Goal: Download file/media: Obtain a digital file from the website

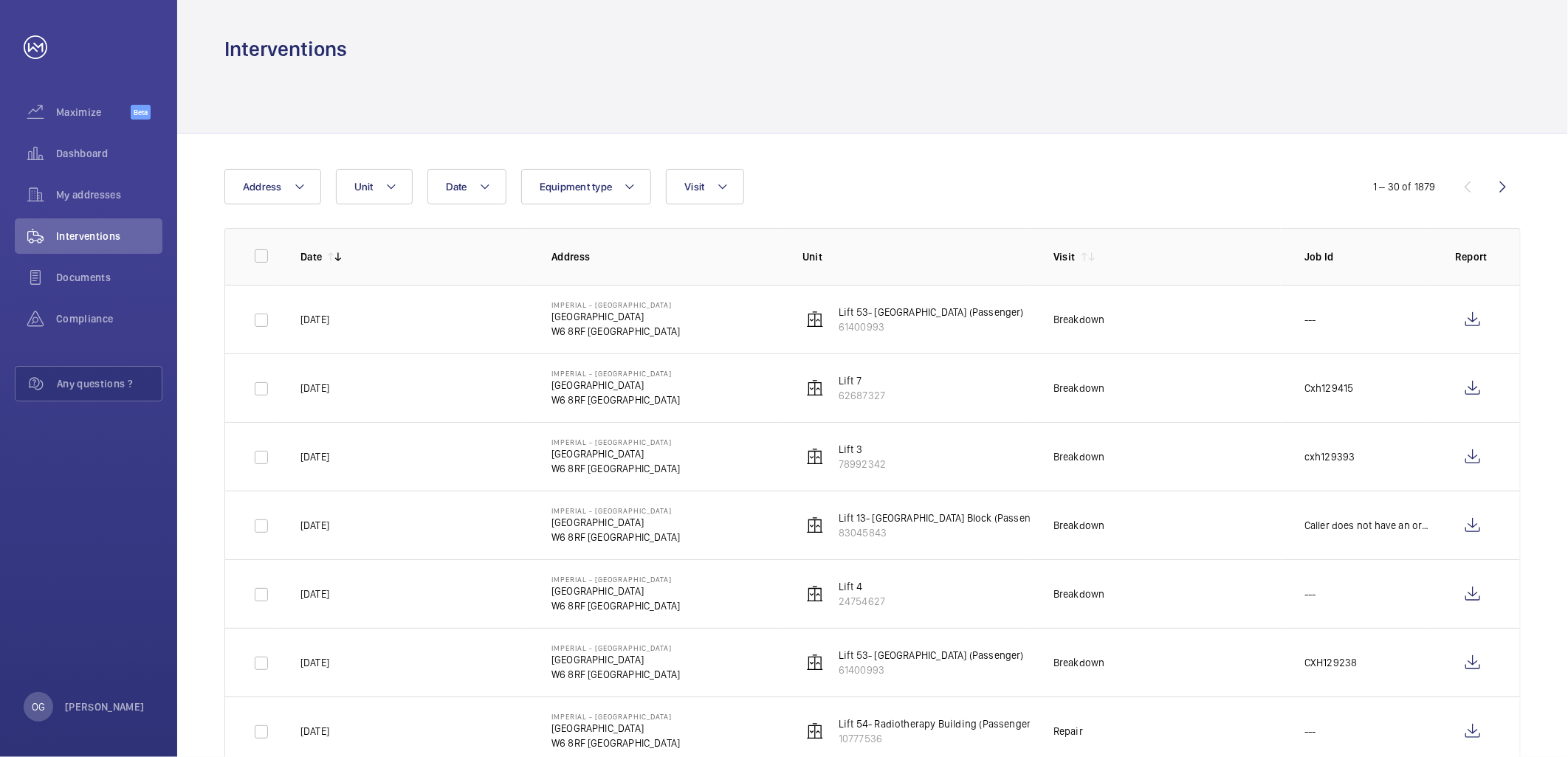
scroll to position [164, 0]
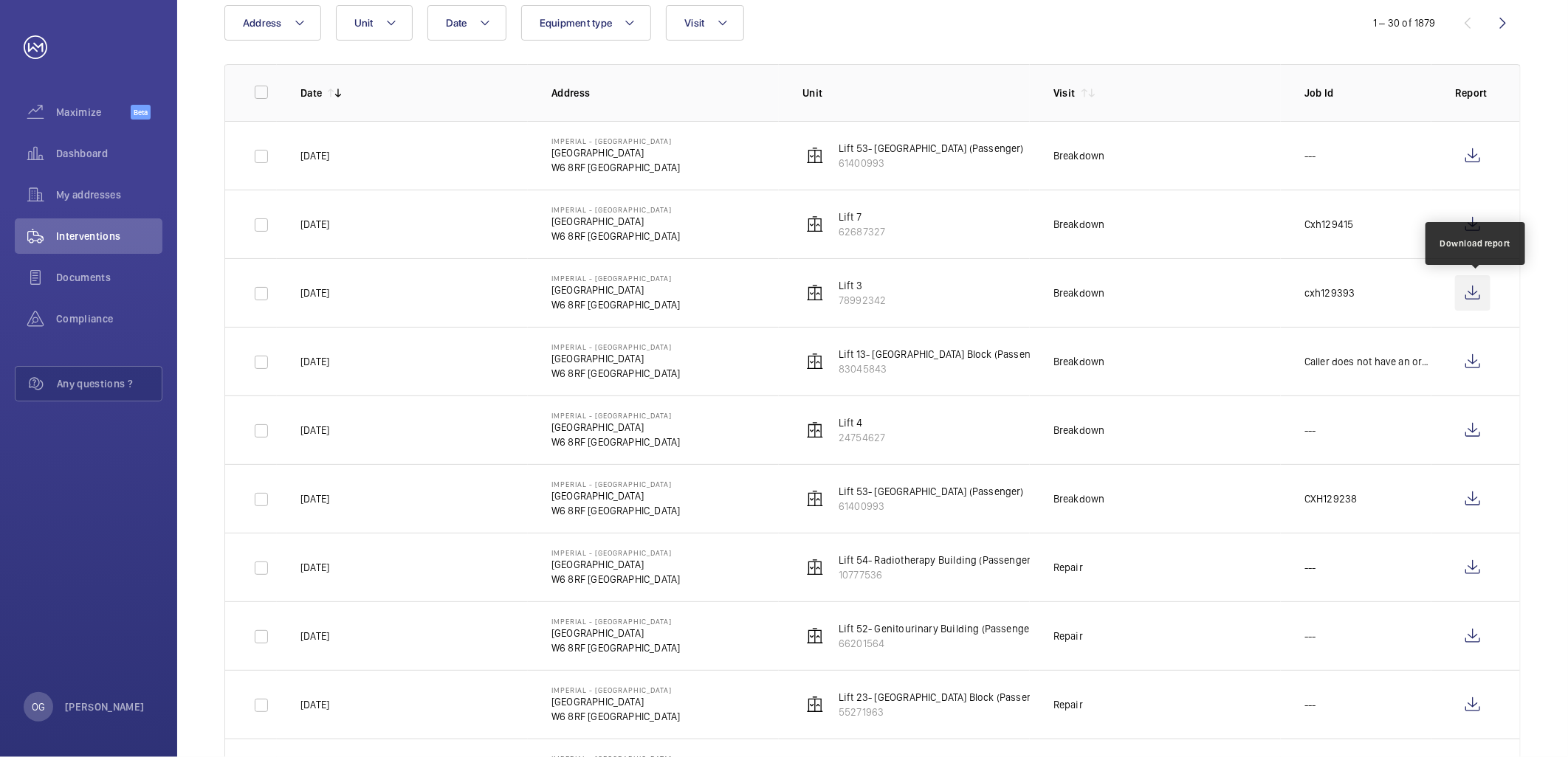
click at [1471, 294] on wm-front-icon-button at bounding box center [1472, 293] width 36 height 36
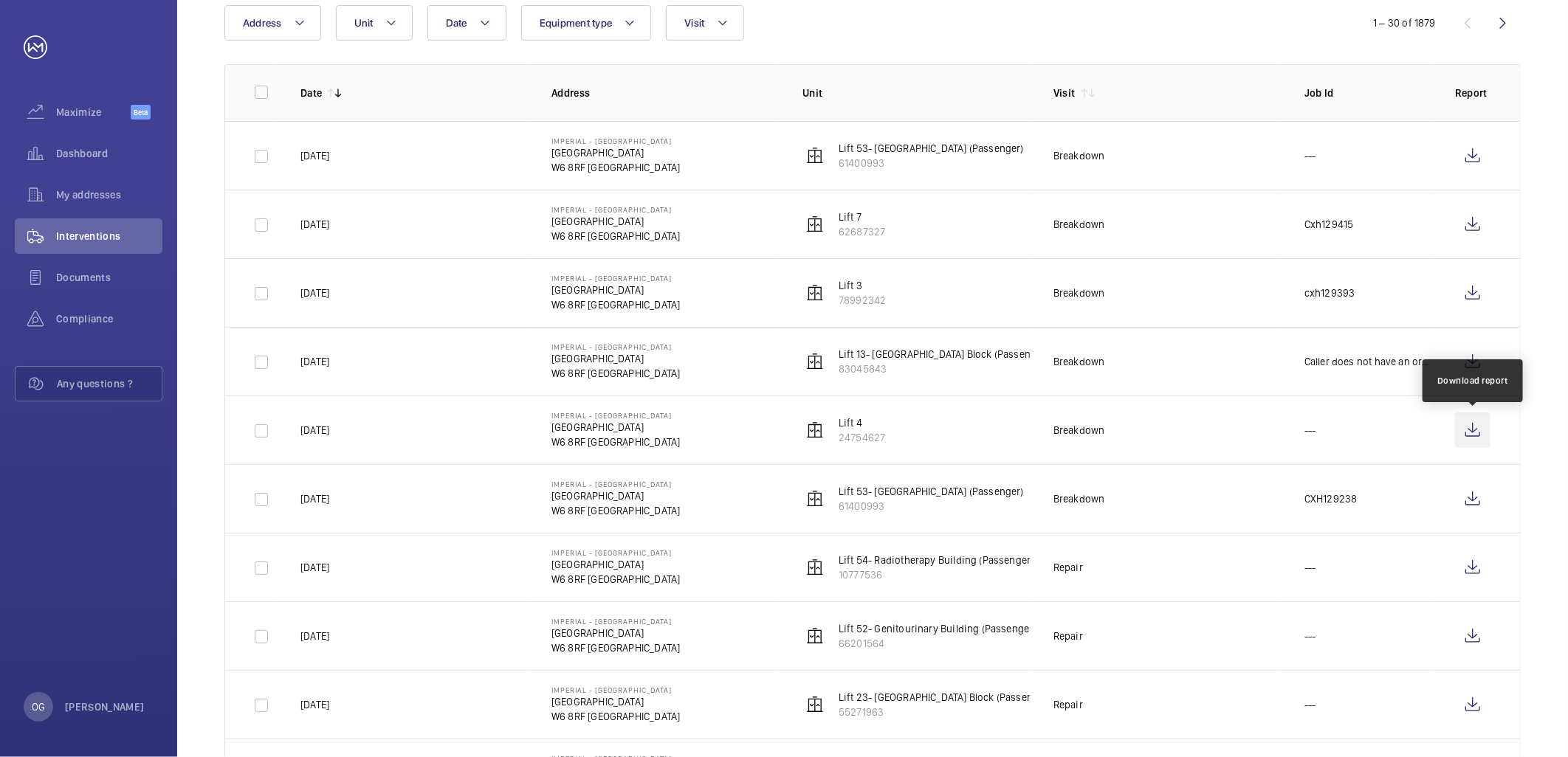
click at [1477, 426] on wm-front-icon-button at bounding box center [1472, 430] width 36 height 36
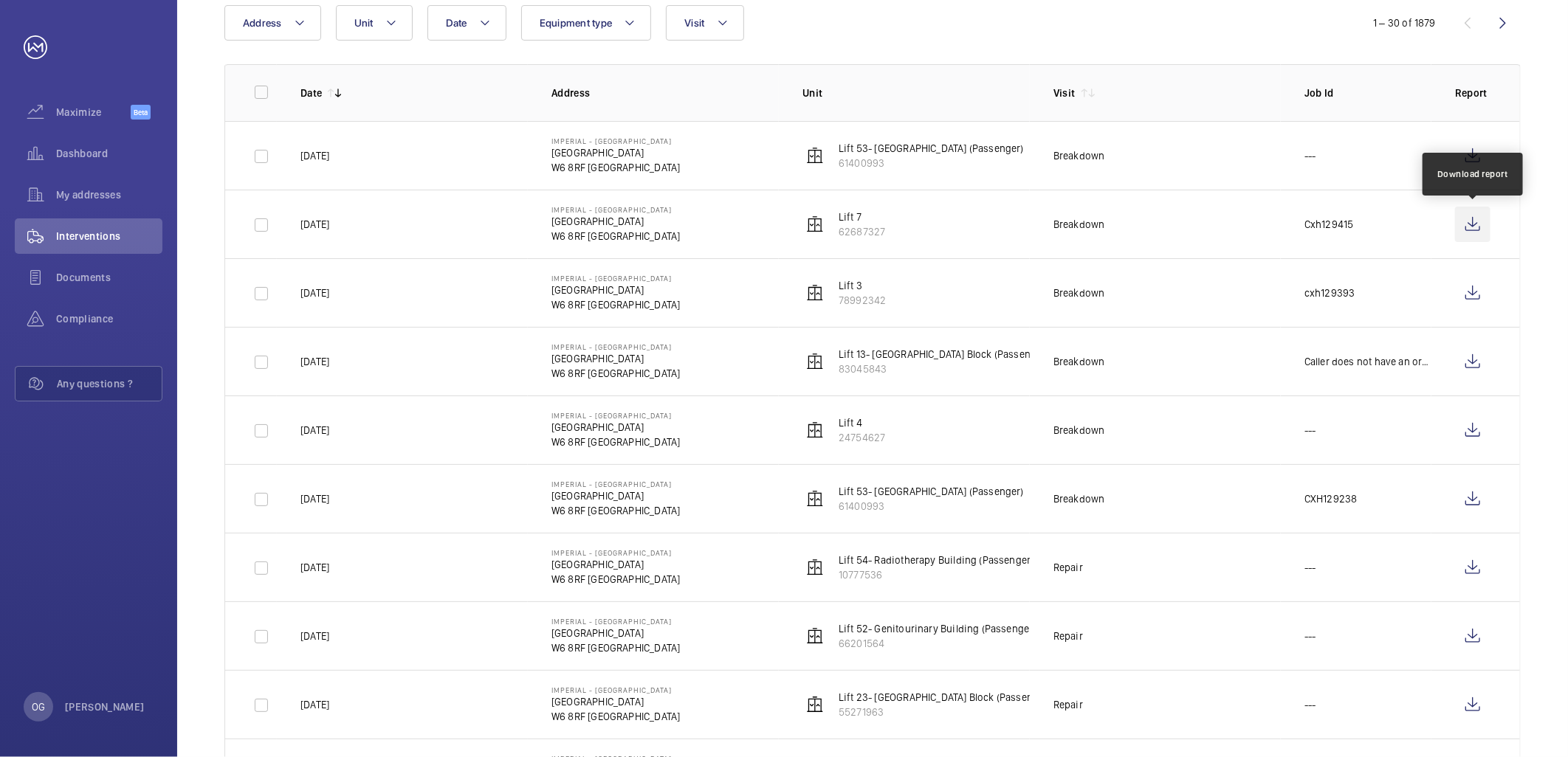
click at [1473, 226] on wm-front-icon-button at bounding box center [1472, 224] width 36 height 36
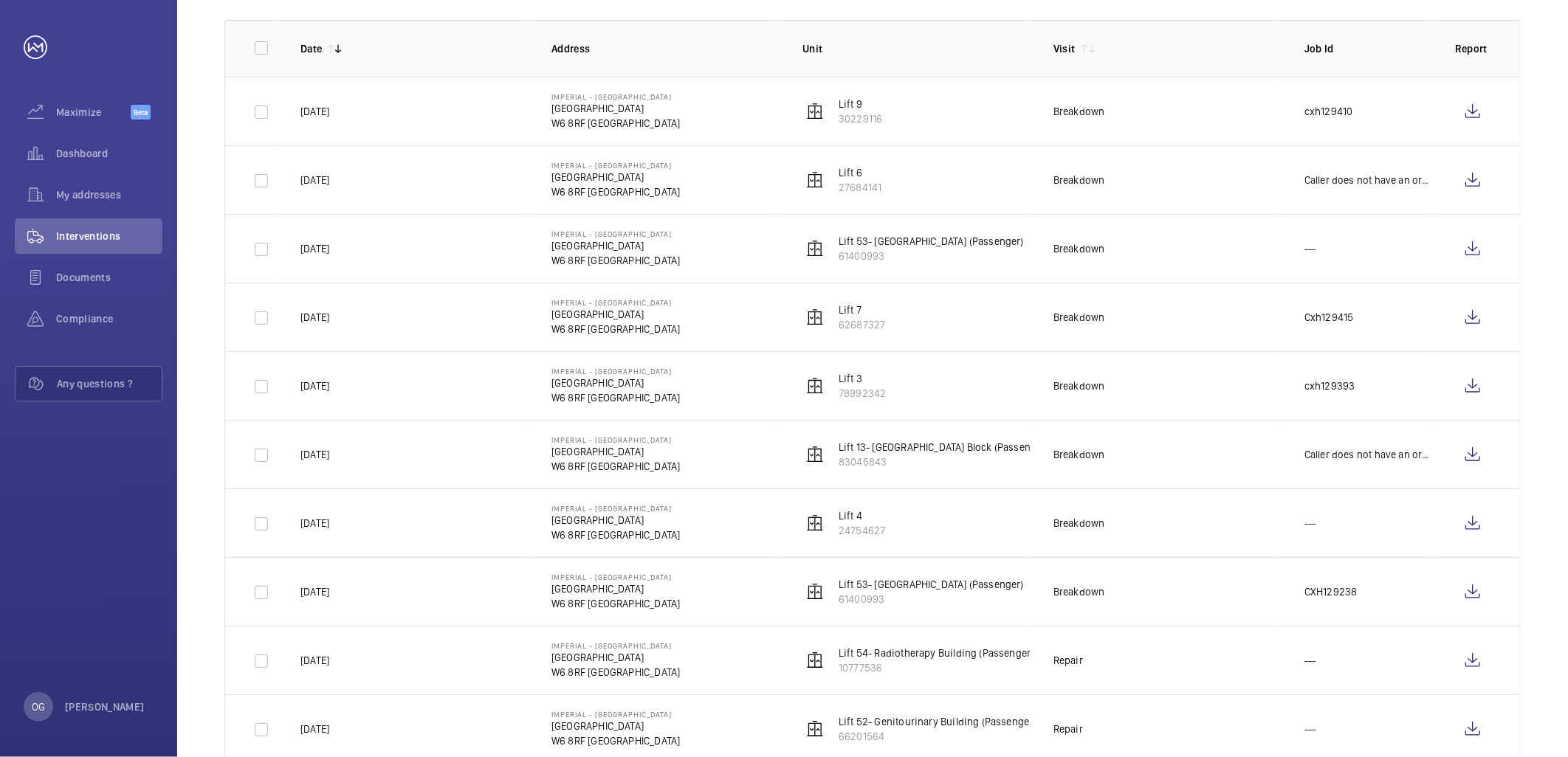
scroll to position [246, 0]
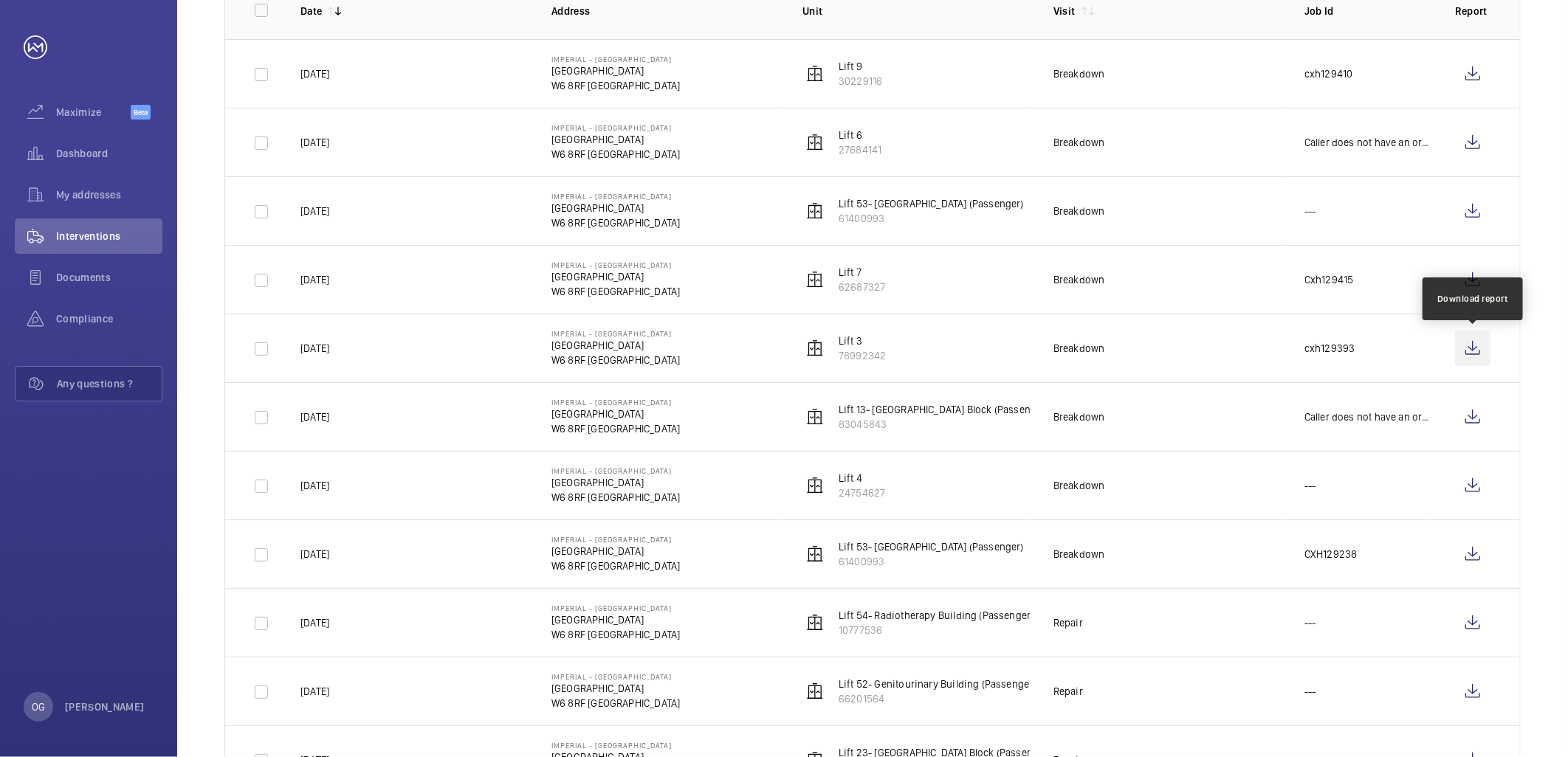
click at [1469, 351] on wm-front-icon-button at bounding box center [1472, 348] width 36 height 36
click at [1465, 275] on wm-front-icon-button at bounding box center [1472, 280] width 36 height 36
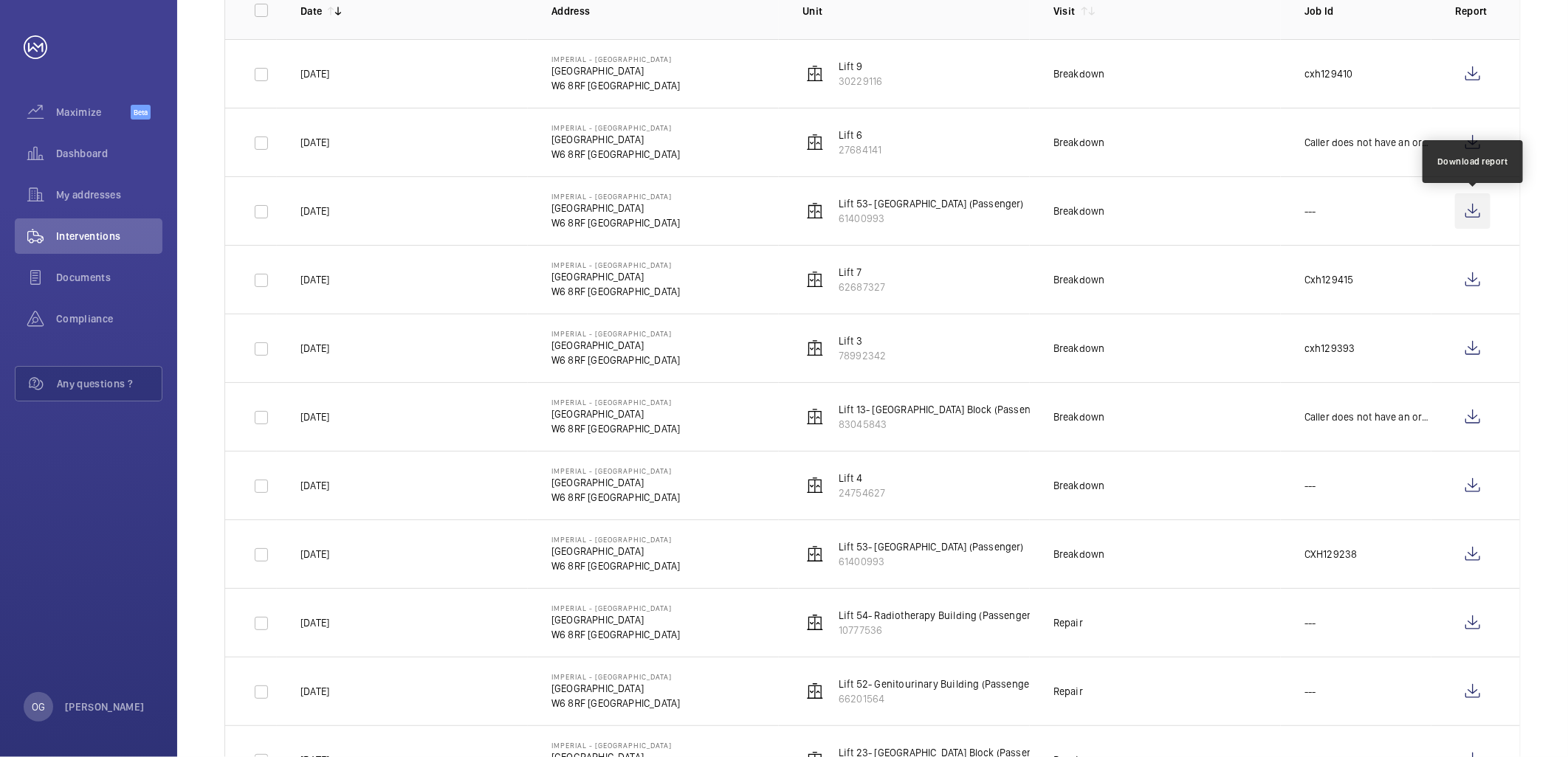
click at [1471, 215] on wm-front-icon-button at bounding box center [1472, 211] width 36 height 36
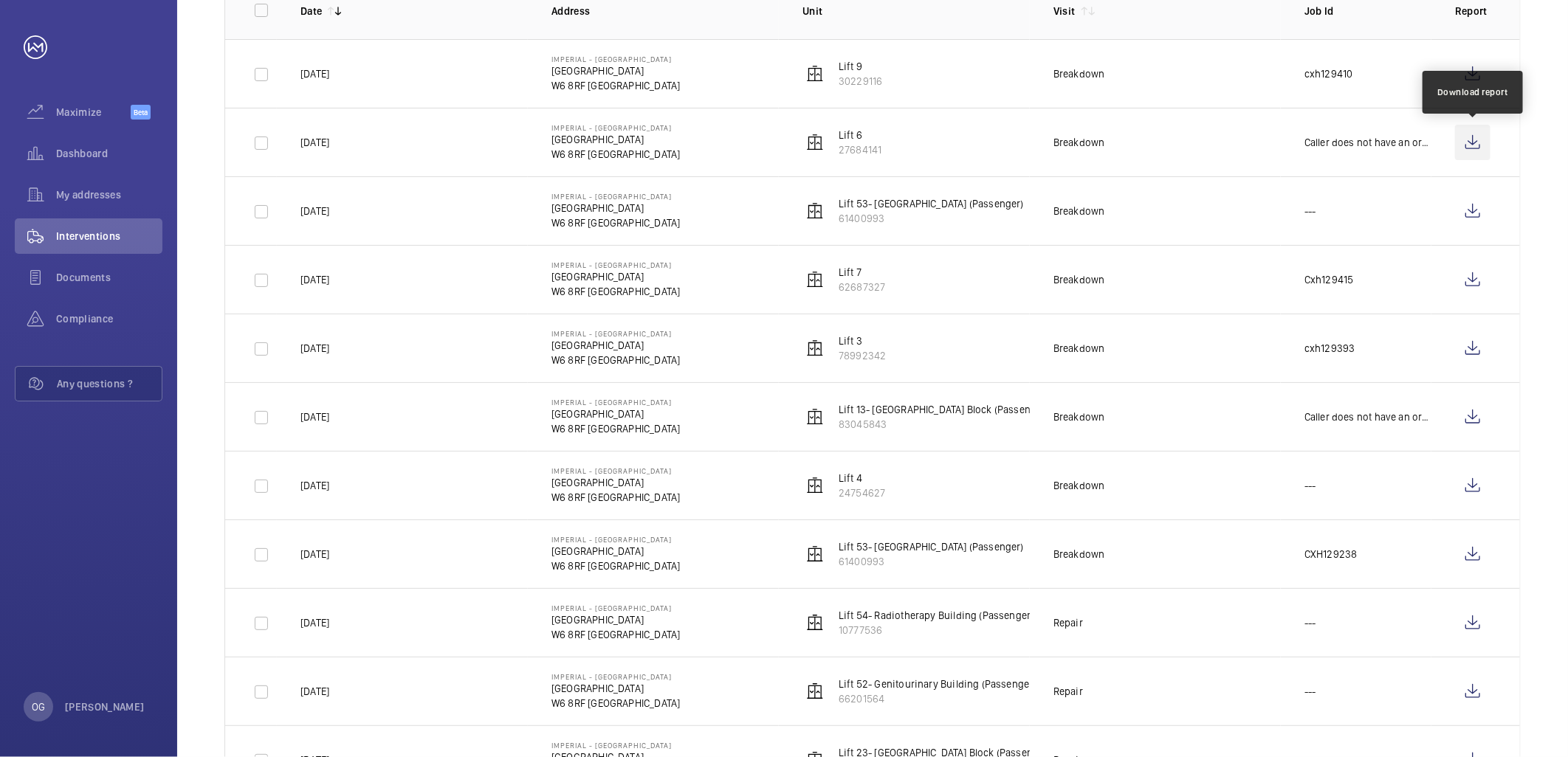
click at [1474, 138] on wm-front-icon-button at bounding box center [1472, 142] width 36 height 36
click at [1477, 68] on wm-front-icon-button at bounding box center [1472, 74] width 36 height 36
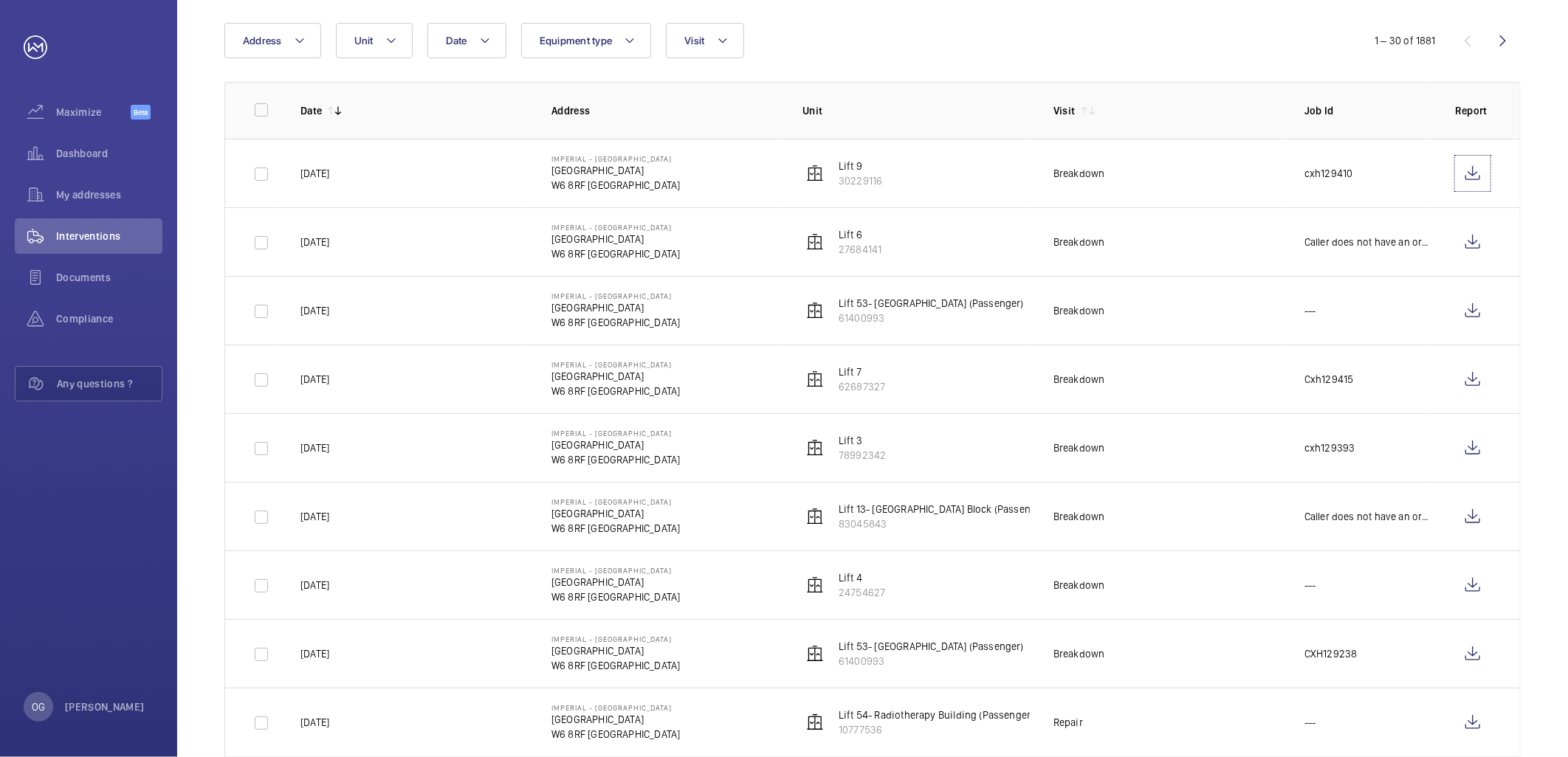
scroll to position [0, 0]
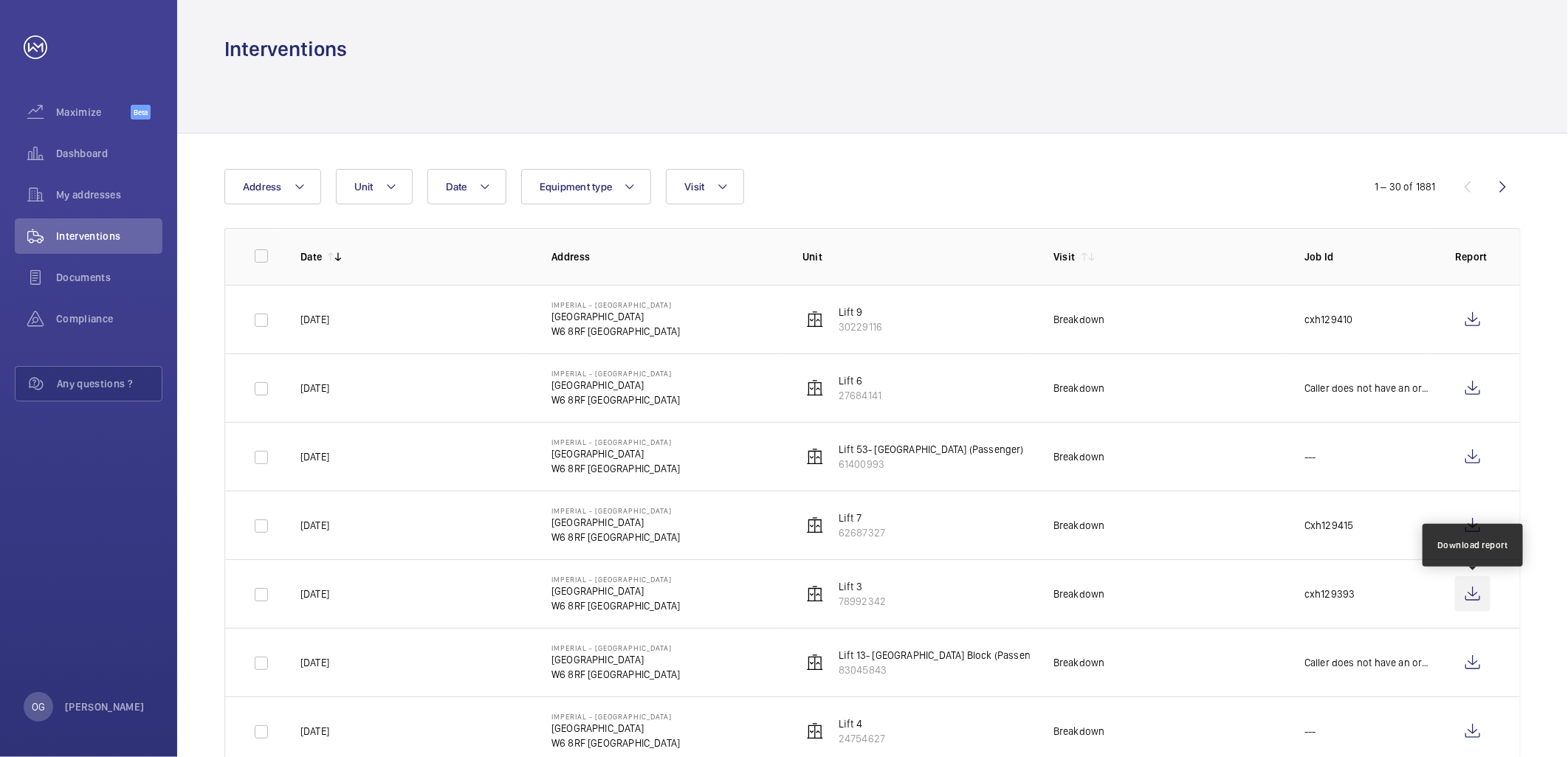
click at [1478, 593] on wm-front-icon-button at bounding box center [1472, 594] width 36 height 36
drag, startPoint x: 938, startPoint y: 191, endPoint x: 798, endPoint y: 137, distance: 150.1
click at [937, 189] on div "Date Address Unit Equipment type Visit" at bounding box center [784, 187] width 1119 height 36
